Goal: Check status: Check status

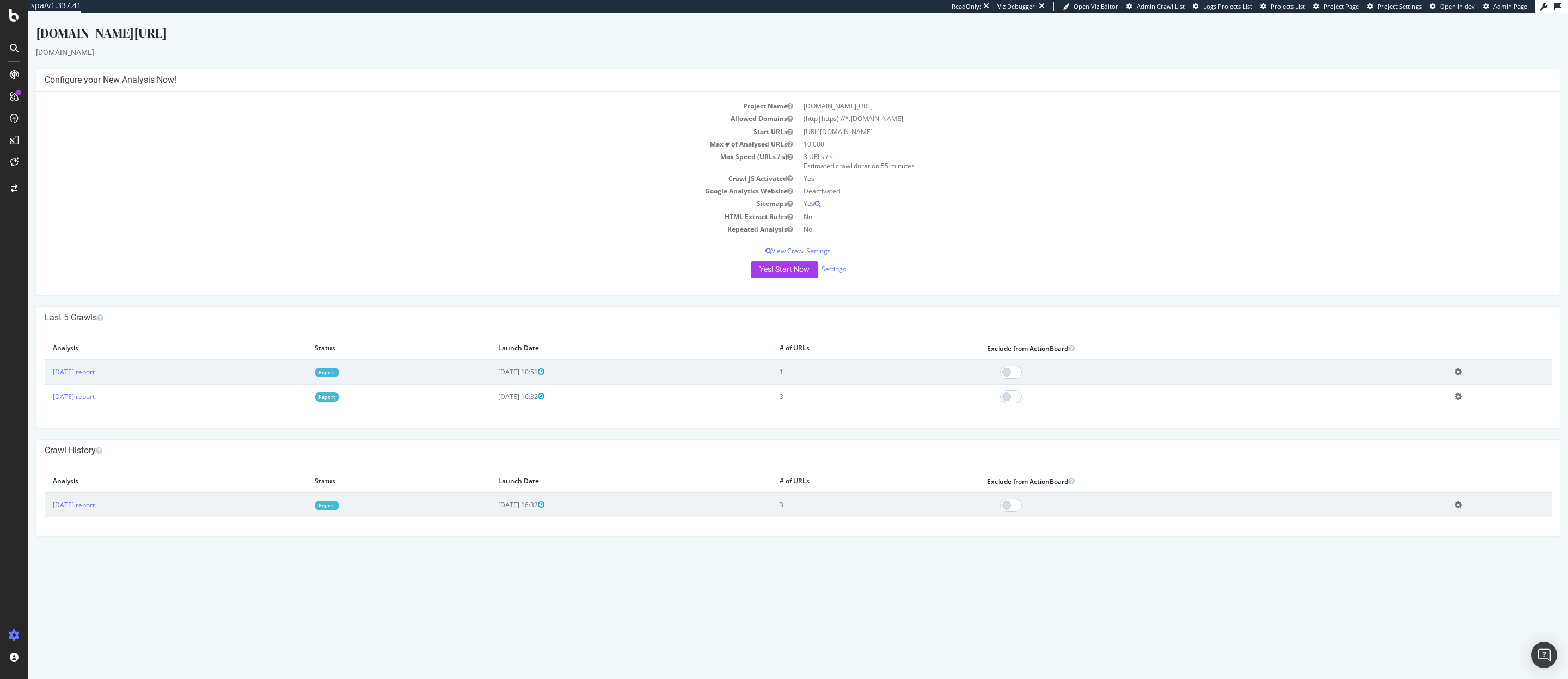
click at [339, 373] on link "Report" at bounding box center [327, 372] width 25 height 9
